Goal: Transaction & Acquisition: Purchase product/service

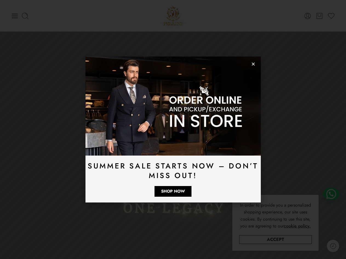
click at [254, 63] on use "Close" at bounding box center [253, 64] width 3 height 3
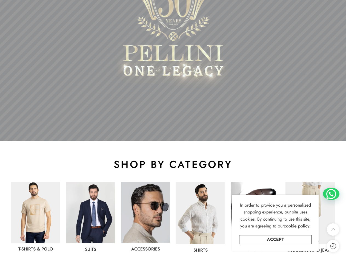
scroll to position [219, 0]
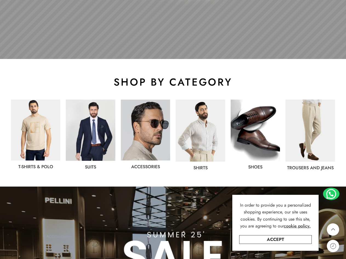
drag, startPoint x: 92, startPoint y: 120, endPoint x: 89, endPoint y: 121, distance: 3.5
click at [92, 121] on img at bounding box center [90, 130] width 49 height 61
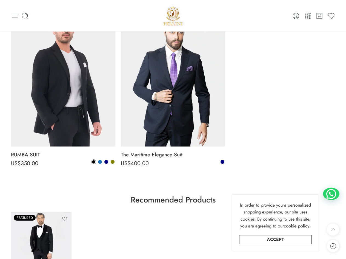
scroll to position [1426, 0]
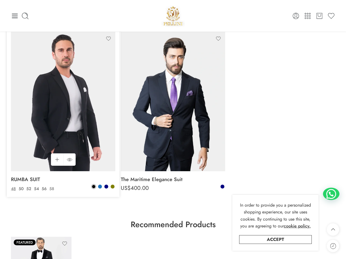
click at [52, 188] on link "58" at bounding box center [52, 189] width 8 height 6
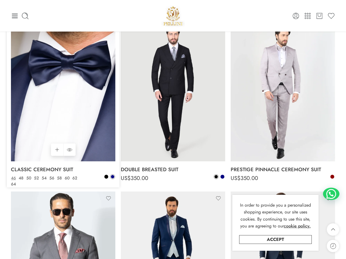
scroll to position [1097, 0]
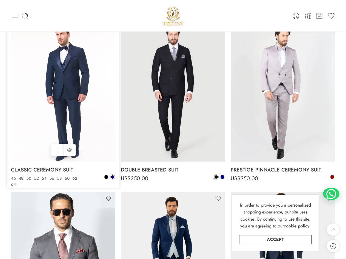
click at [59, 179] on link "58" at bounding box center [60, 178] width 8 height 6
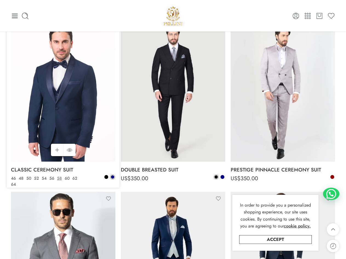
click at [69, 72] on img at bounding box center [63, 91] width 104 height 139
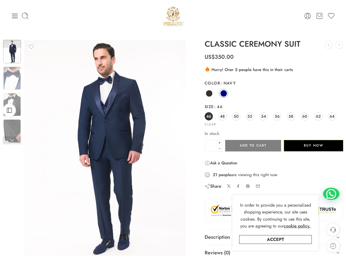
click at [203, 93] on div "CLASSIC CEREMONY SUIT CLASSIC ELEGANT SHOES US$ 120.00 PREMIUM SUIT US$ 350.00 …" at bounding box center [274, 158] width 144 height 236
click at [208, 93] on span at bounding box center [209, 93] width 7 height 7
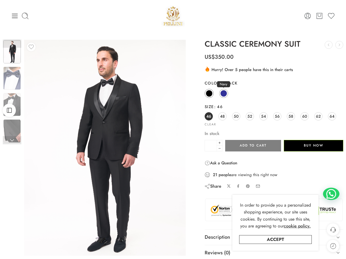
click at [224, 91] on span at bounding box center [223, 93] width 7 height 7
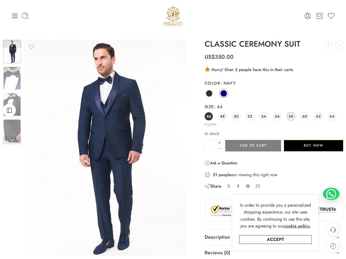
click at [291, 116] on span "58" at bounding box center [291, 115] width 5 height 7
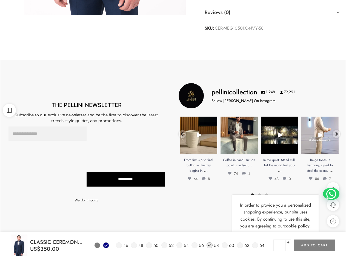
scroll to position [132, 0]
